Goal: Find specific page/section: Find specific page/section

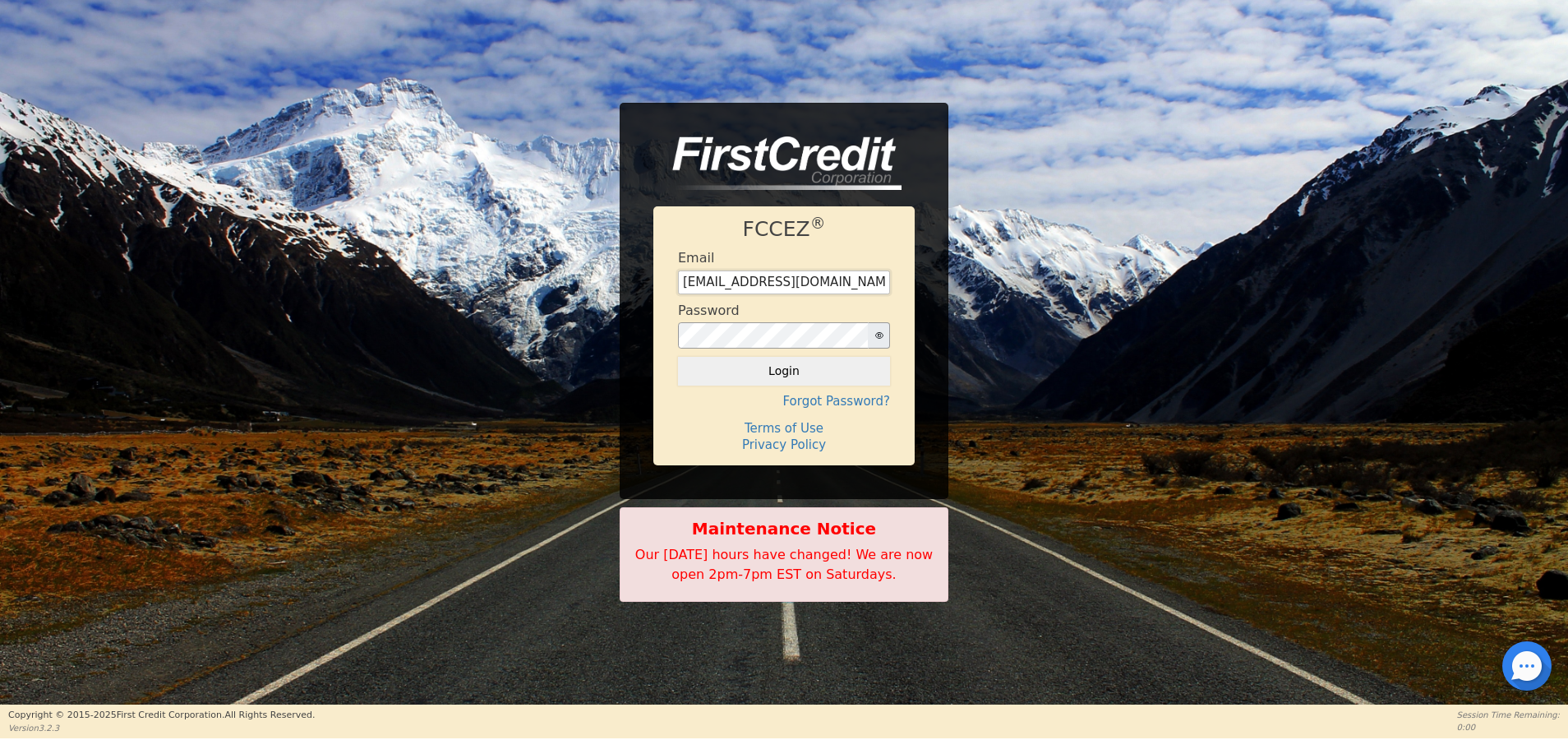
click at [783, 286] on input "[EMAIL_ADDRESS][DOMAIN_NAME]" at bounding box center [784, 283] width 212 height 25
type input "[EMAIL_ADDRESS][DOMAIN_NAME]"
click at [678, 357] on button "Login" at bounding box center [784, 371] width 212 height 28
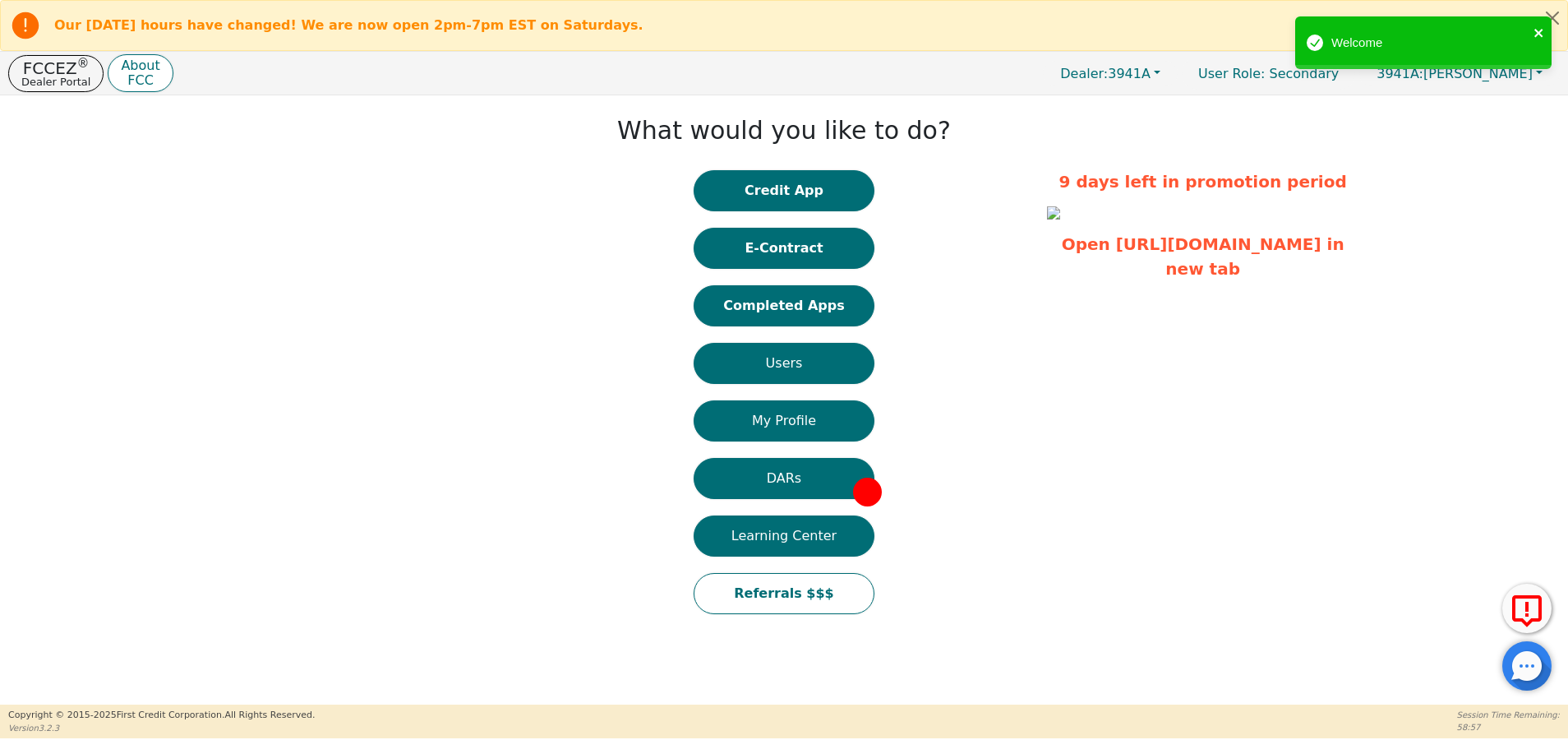
drag, startPoint x: 1542, startPoint y: 34, endPoint x: 1373, endPoint y: 110, distance: 185.3
click at [1542, 34] on icon "close" at bounding box center [1539, 33] width 12 height 13
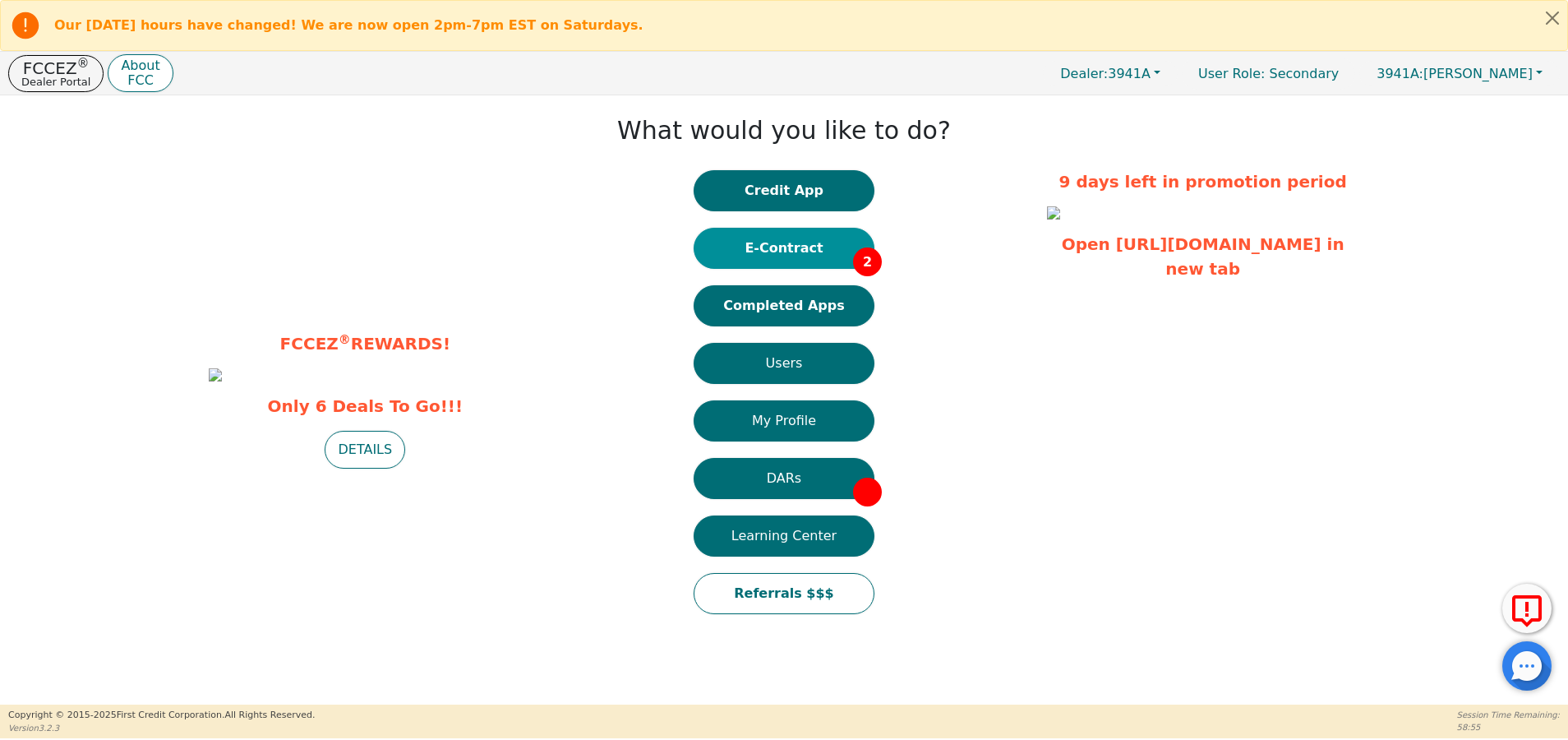
click at [806, 254] on button "E-Contract 2" at bounding box center [784, 249] width 181 height 41
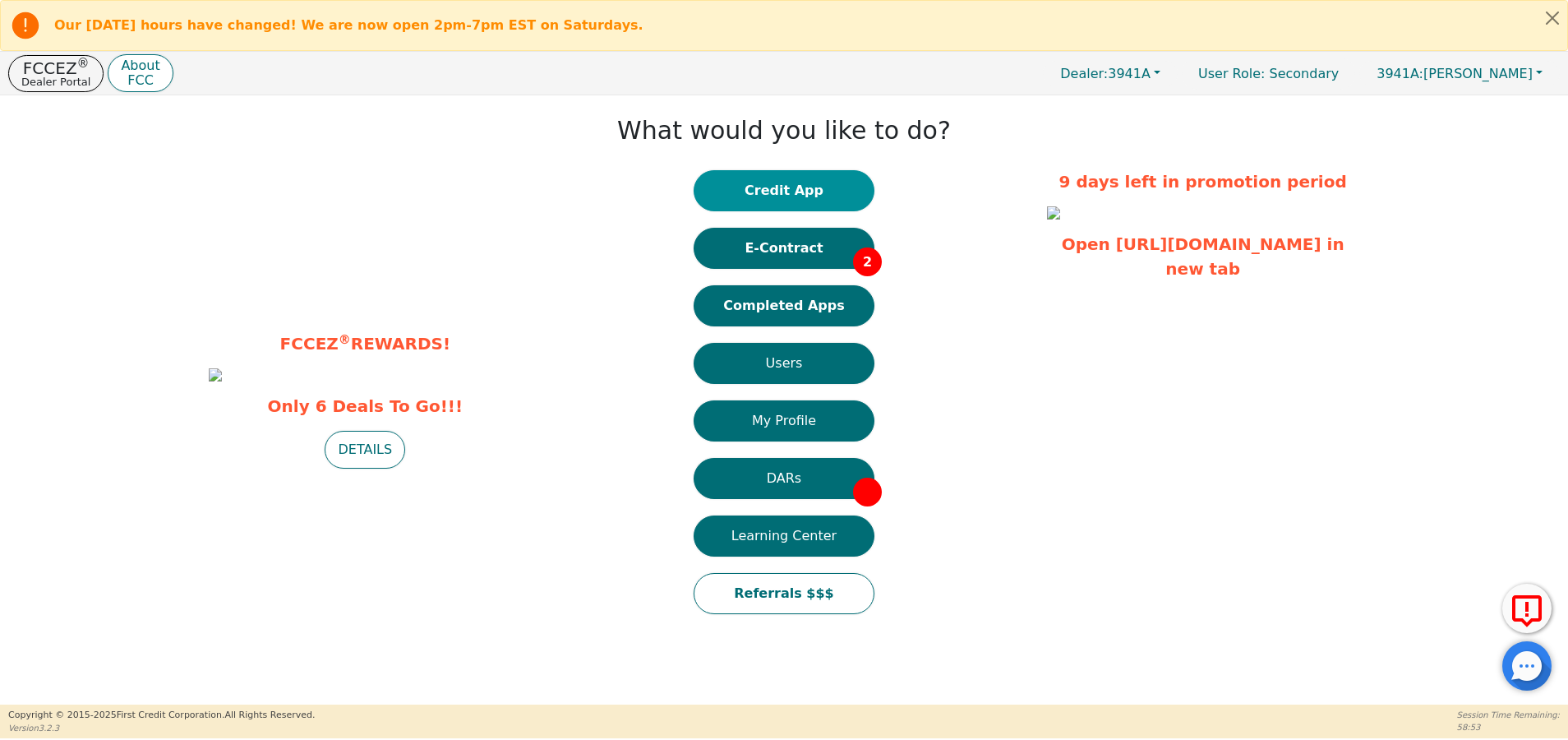
click at [814, 198] on button "Credit App" at bounding box center [784, 191] width 181 height 41
click at [723, 314] on button "Completed Apps" at bounding box center [784, 306] width 181 height 41
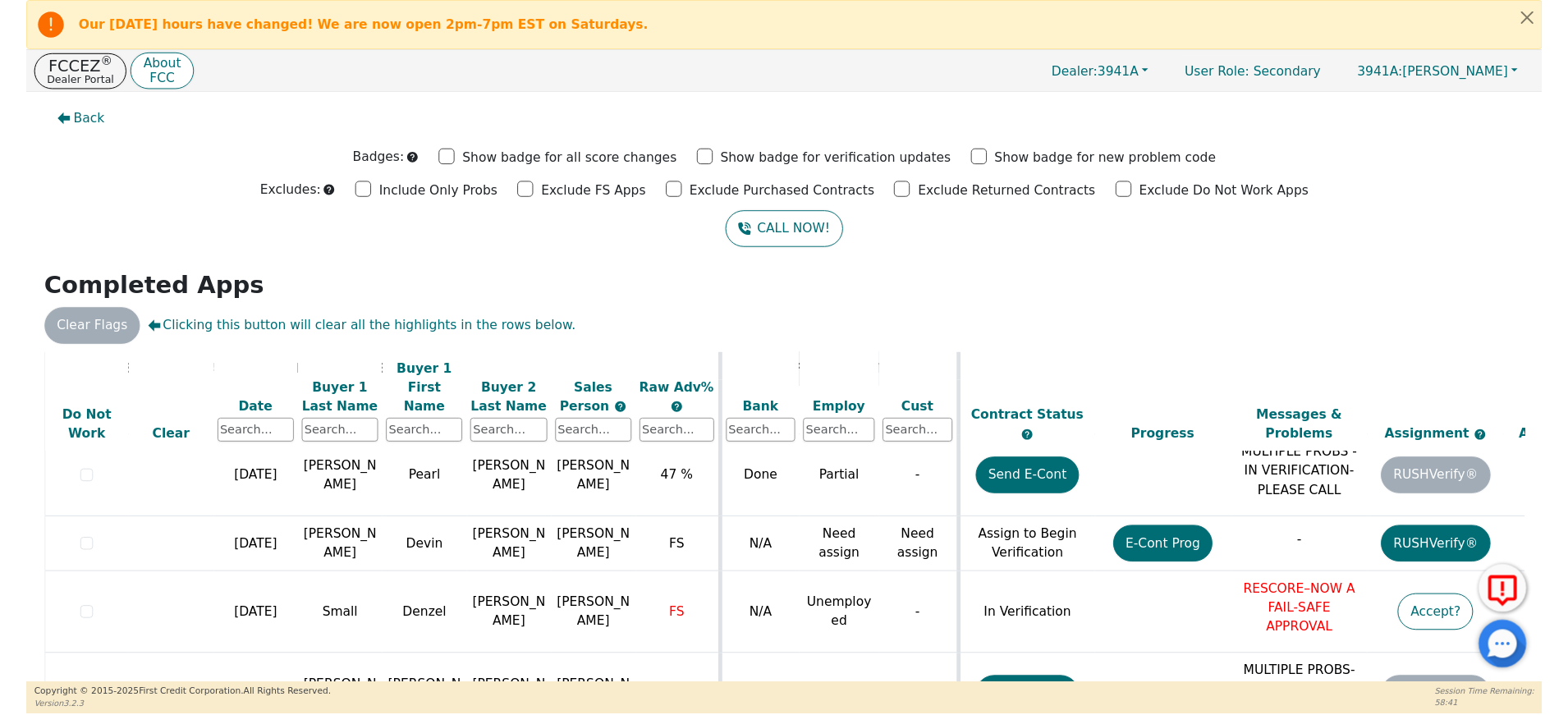
scroll to position [108, 0]
